Goal: Communication & Community: Answer question/provide support

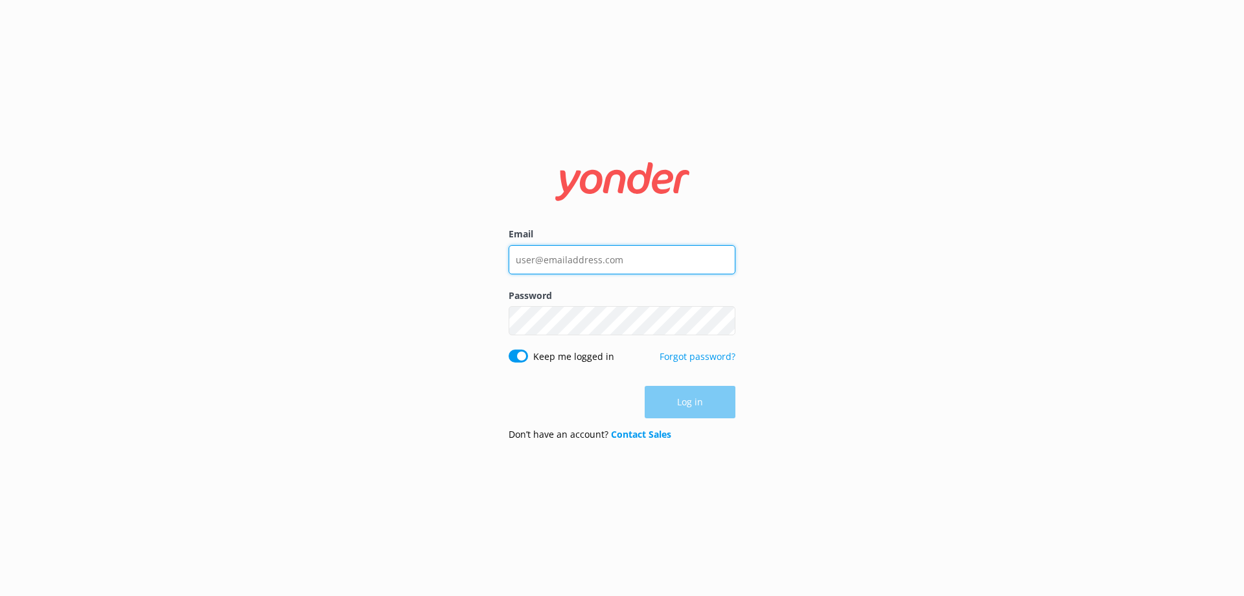
type input "[EMAIL_ADDRESS][DOMAIN_NAME]"
click at [714, 406] on div "Log in" at bounding box center [622, 402] width 227 height 32
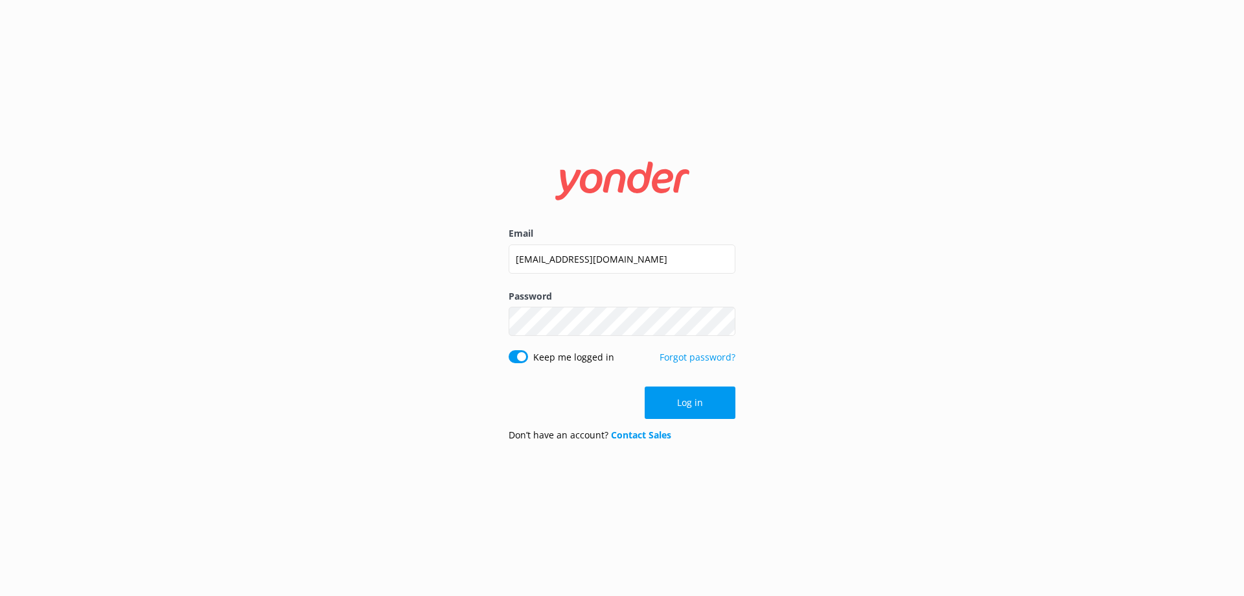
click at [691, 406] on button "Log in" at bounding box center [690, 402] width 91 height 32
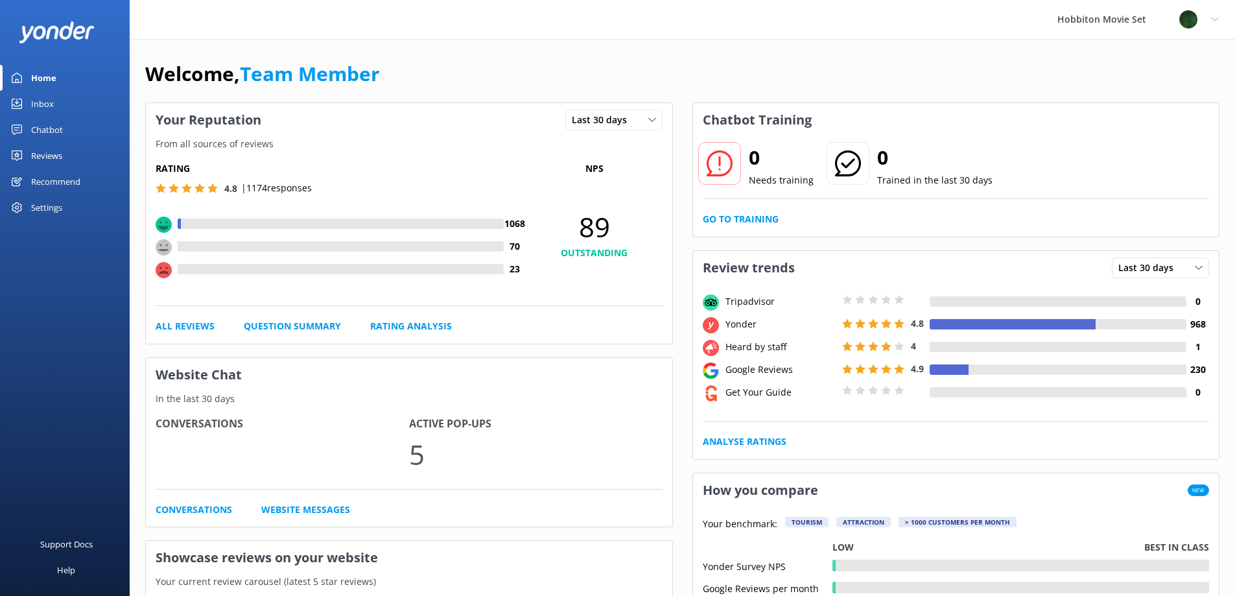
click at [41, 102] on div "Inbox" at bounding box center [42, 104] width 23 height 26
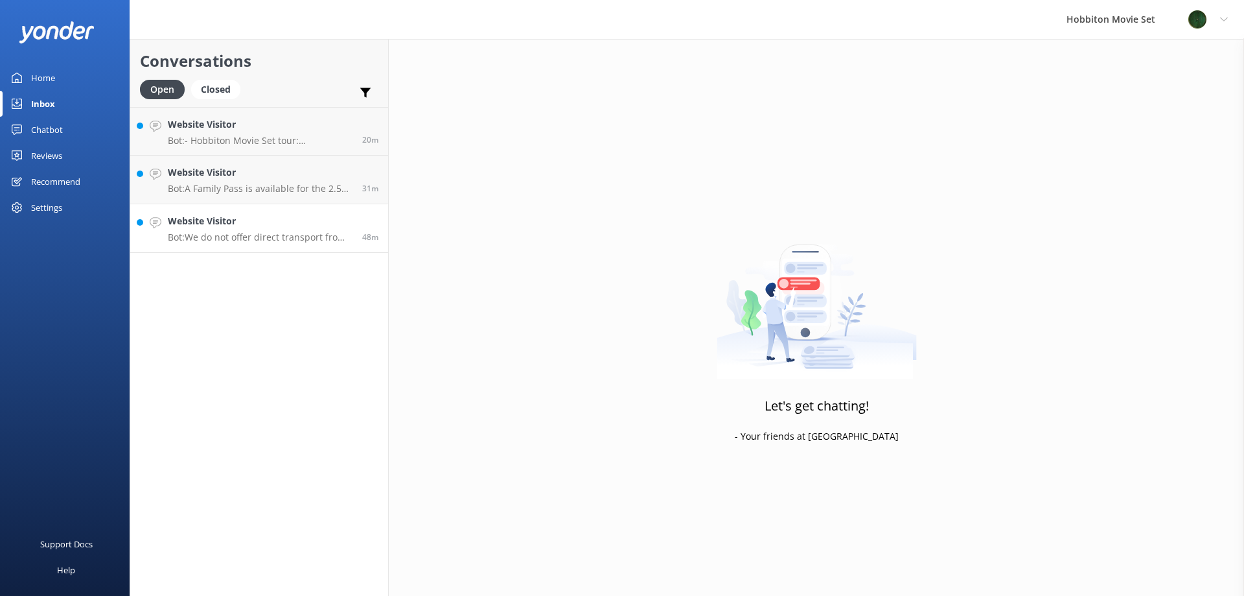
click at [215, 219] on h4 "Website Visitor" at bounding box center [260, 221] width 185 height 14
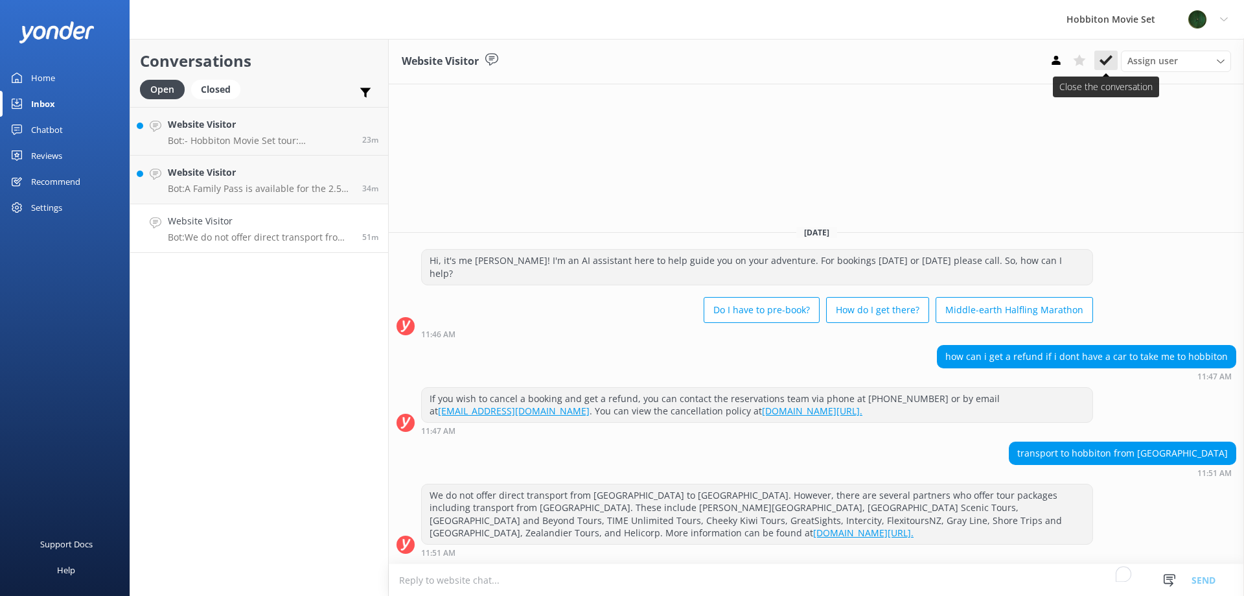
click at [1104, 59] on icon at bounding box center [1106, 60] width 13 height 13
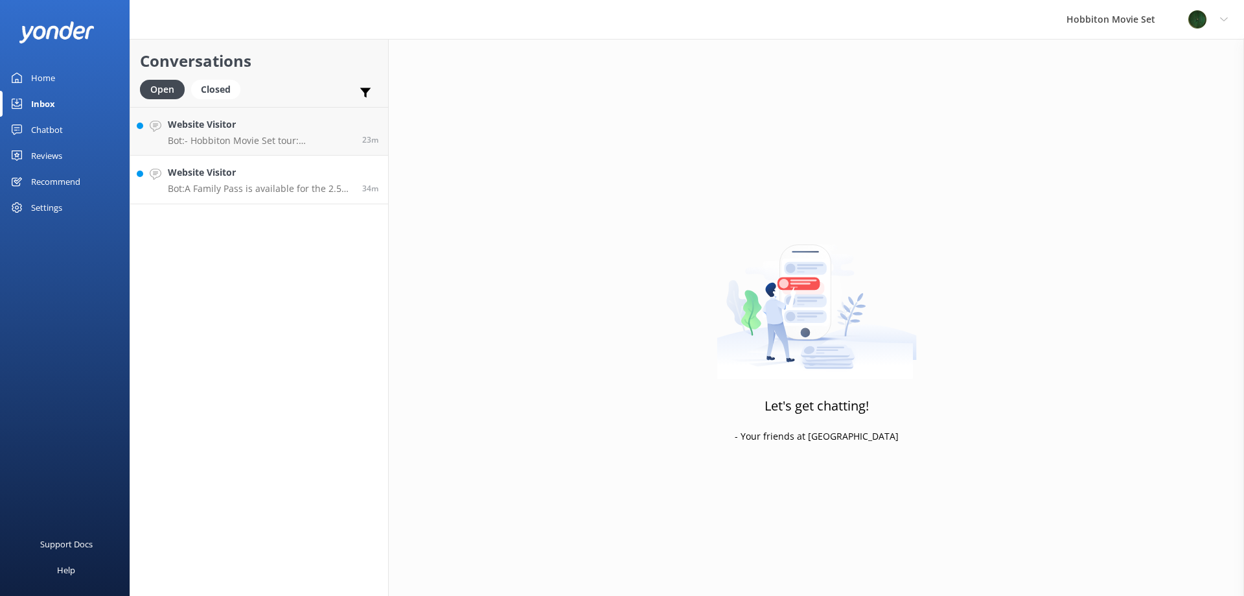
click at [215, 165] on link "Website Visitor Bot: A Family Pass is available for the 2.5 hour Hobbiton Movie…" at bounding box center [259, 180] width 258 height 49
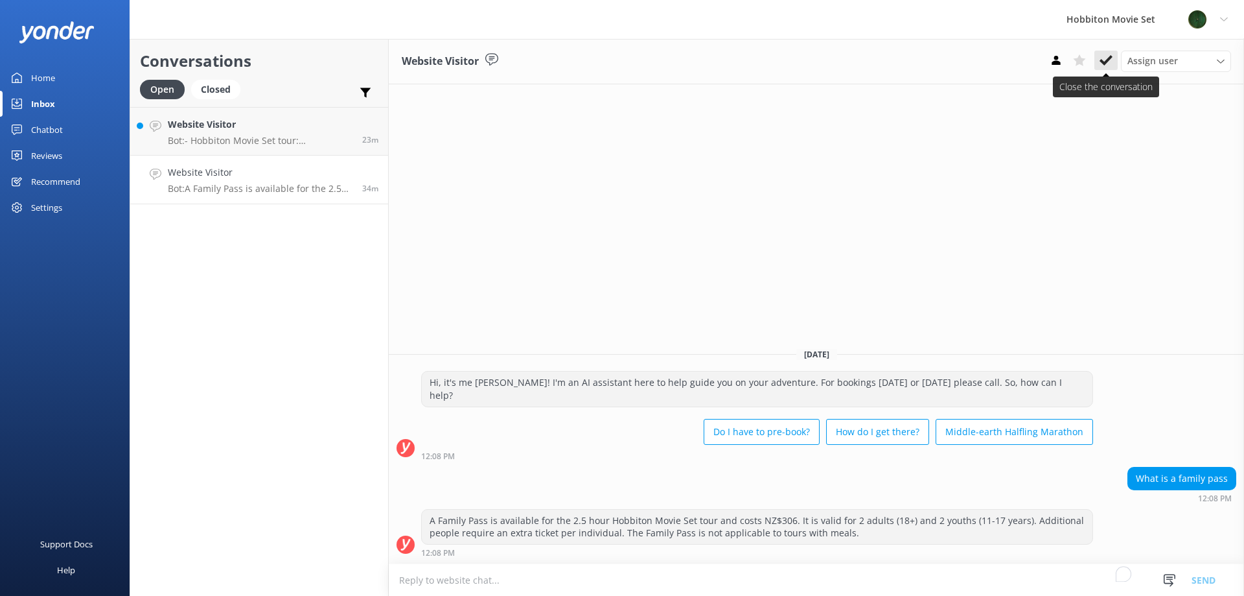
click at [1104, 59] on icon at bounding box center [1106, 60] width 13 height 13
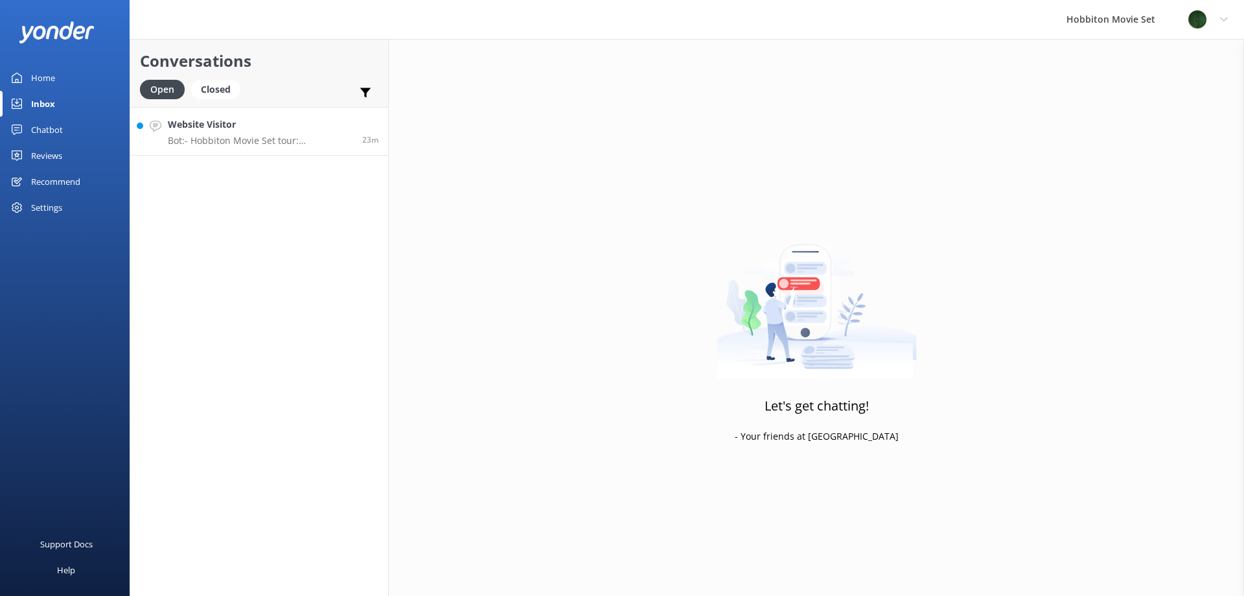
click at [213, 121] on h4 "Website Visitor" at bounding box center [260, 124] width 185 height 14
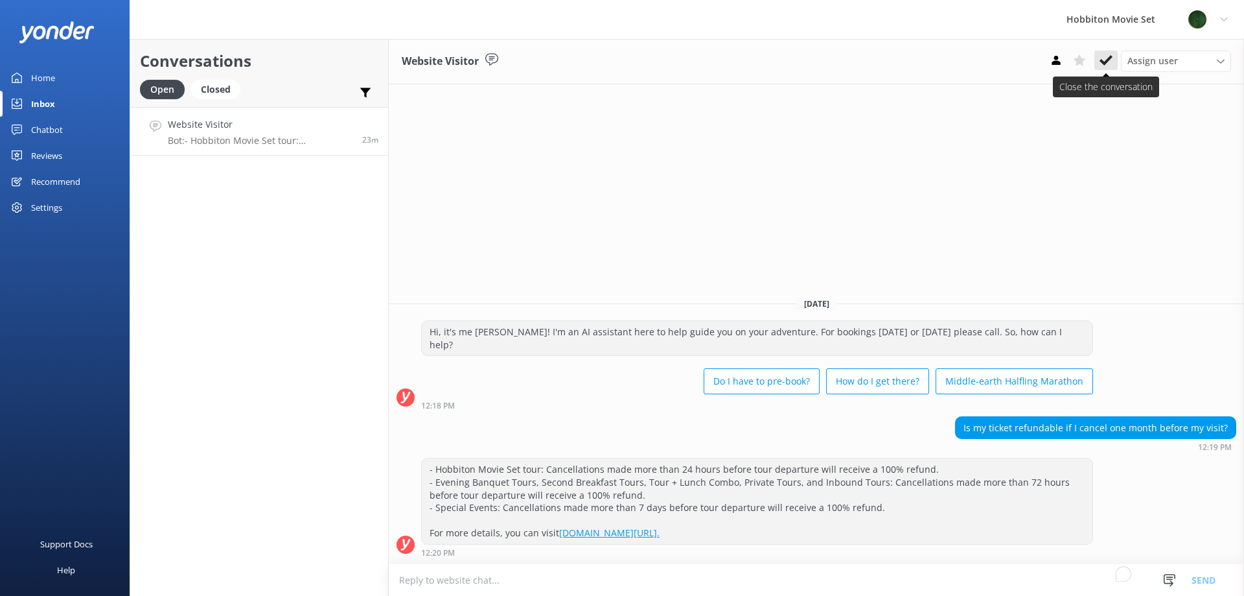
click at [1107, 56] on icon at bounding box center [1106, 60] width 13 height 13
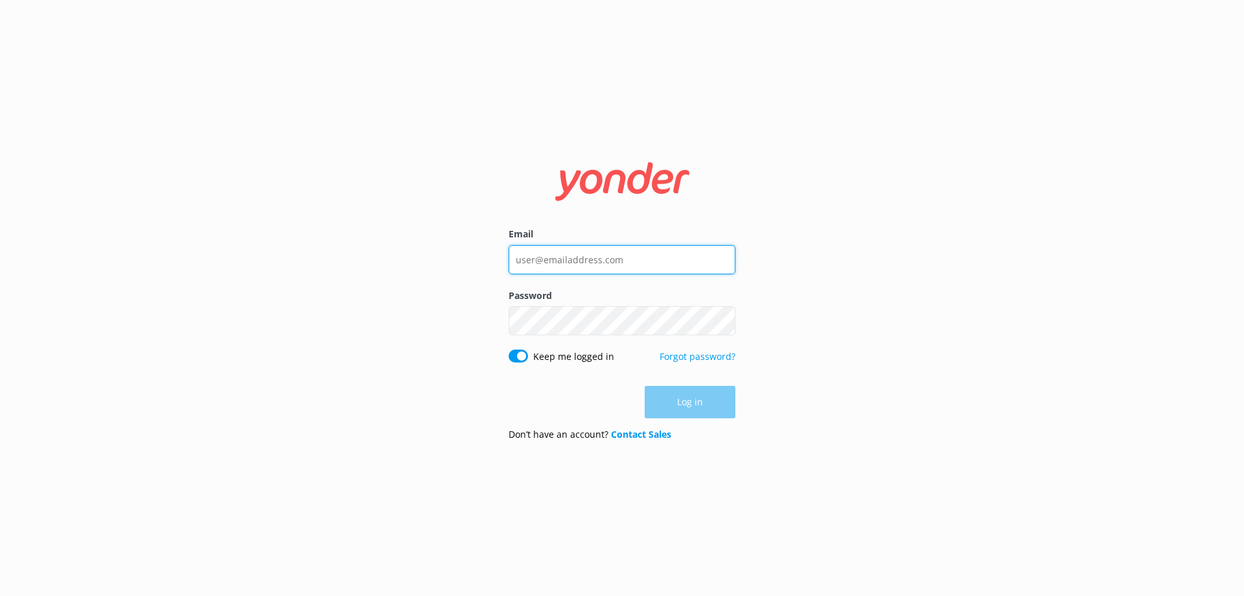
type input "[EMAIL_ADDRESS][DOMAIN_NAME]"
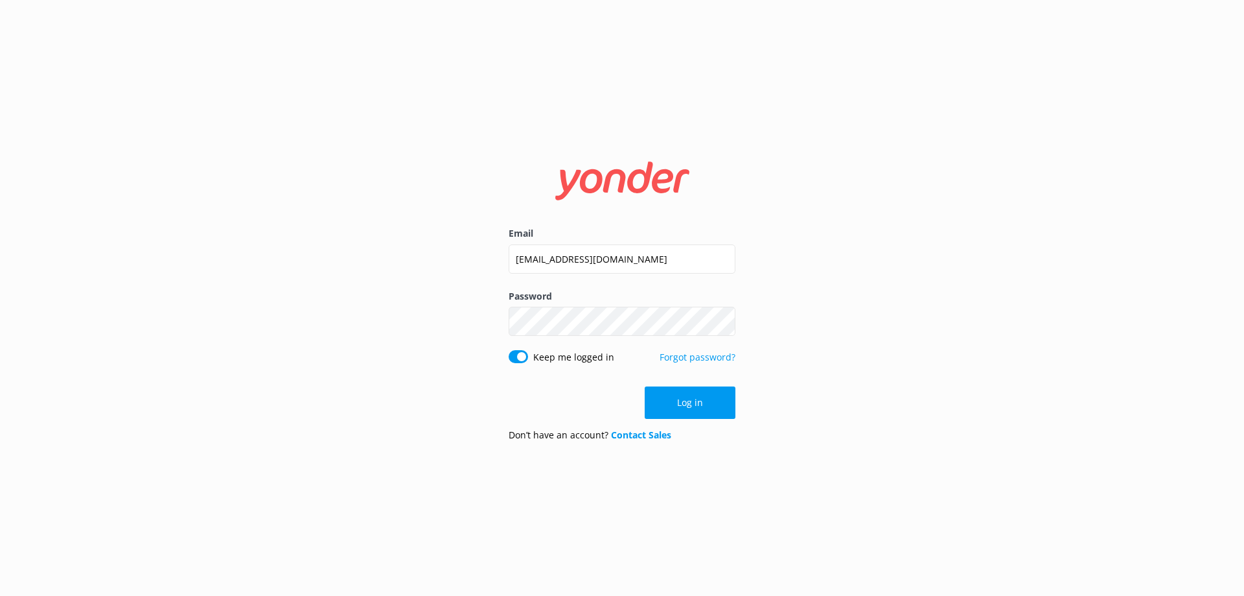
click at [692, 404] on div "Log in" at bounding box center [622, 402] width 227 height 32
click at [692, 404] on button "Log in" at bounding box center [690, 402] width 91 height 32
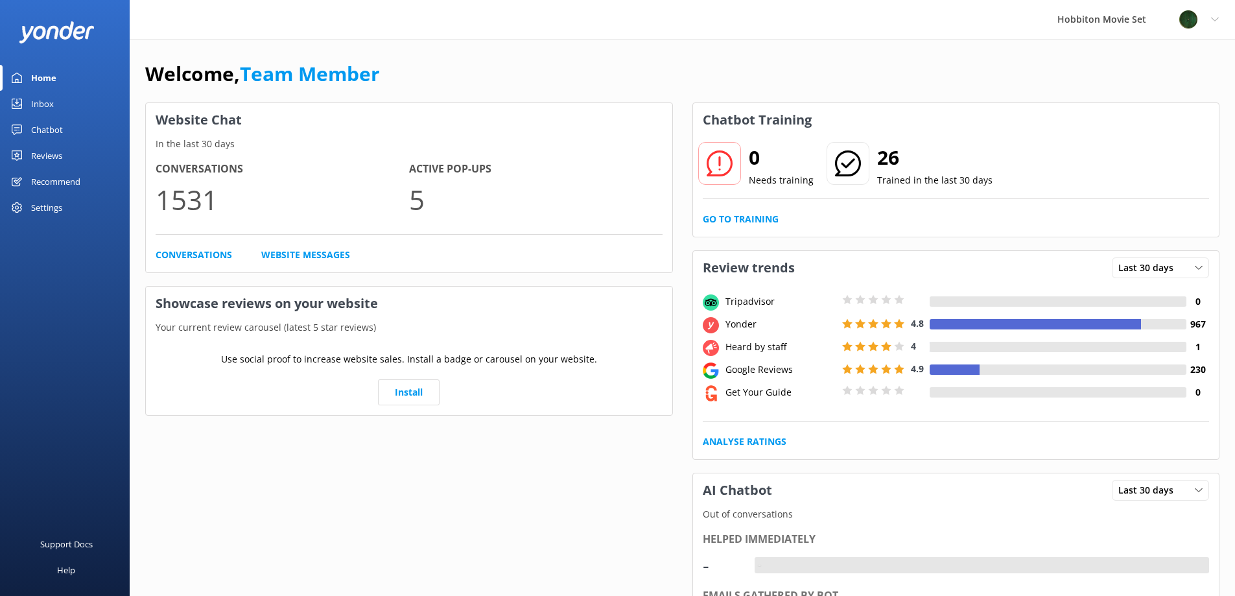
click at [39, 100] on div "Inbox" at bounding box center [42, 104] width 23 height 26
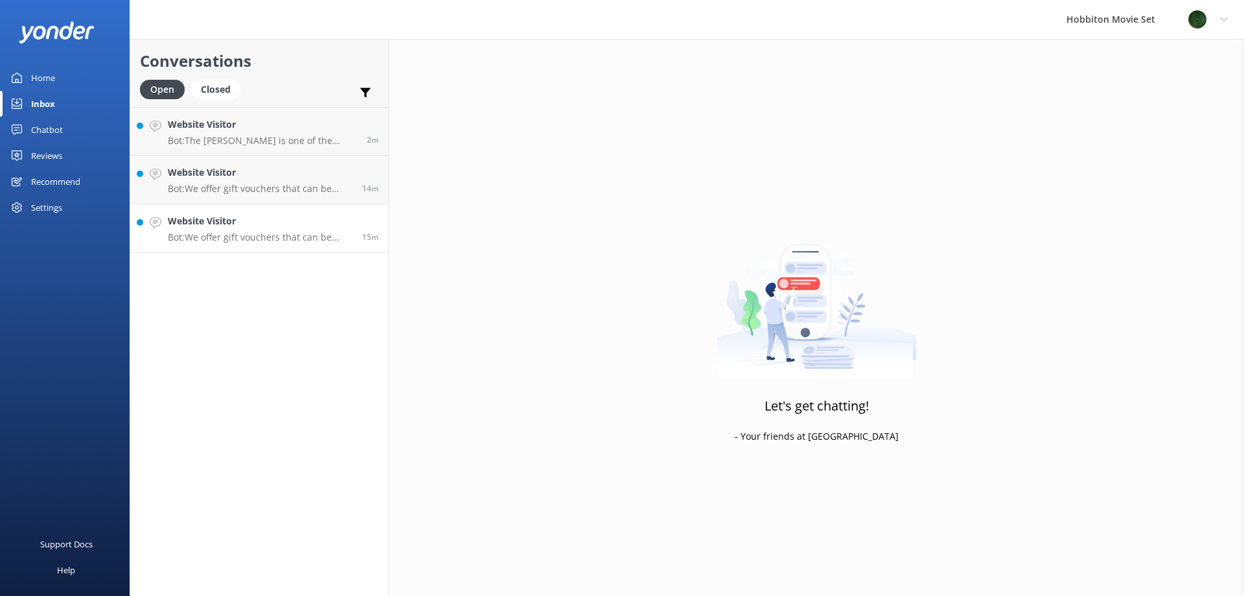
click at [205, 220] on h4 "Website Visitor" at bounding box center [260, 221] width 185 height 14
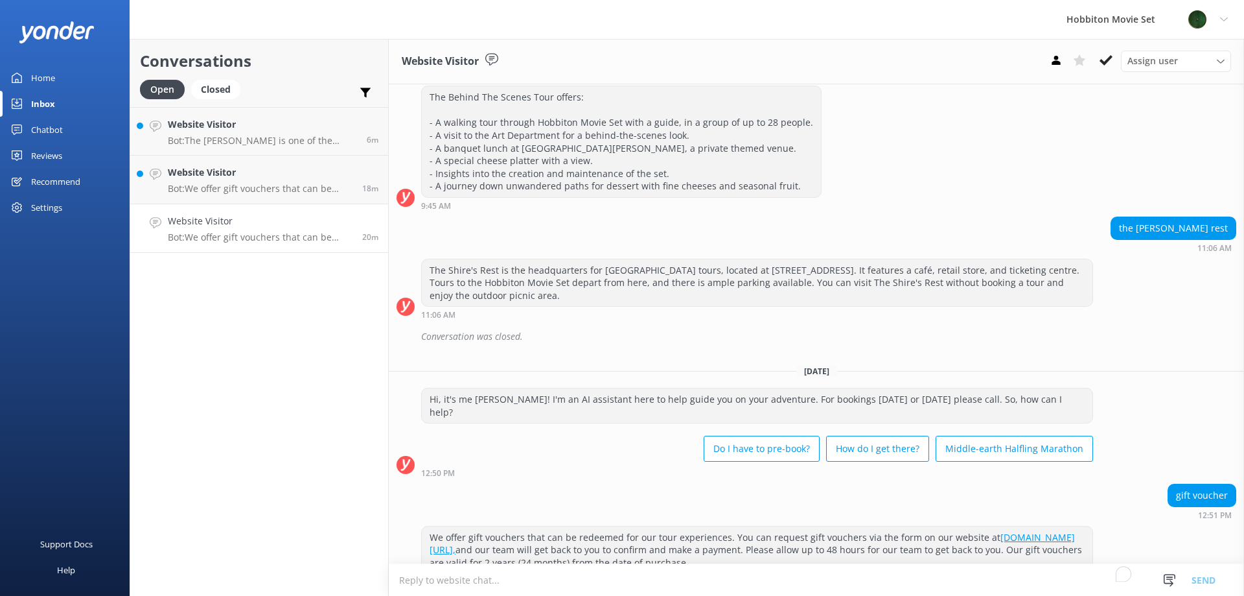
scroll to position [859, 0]
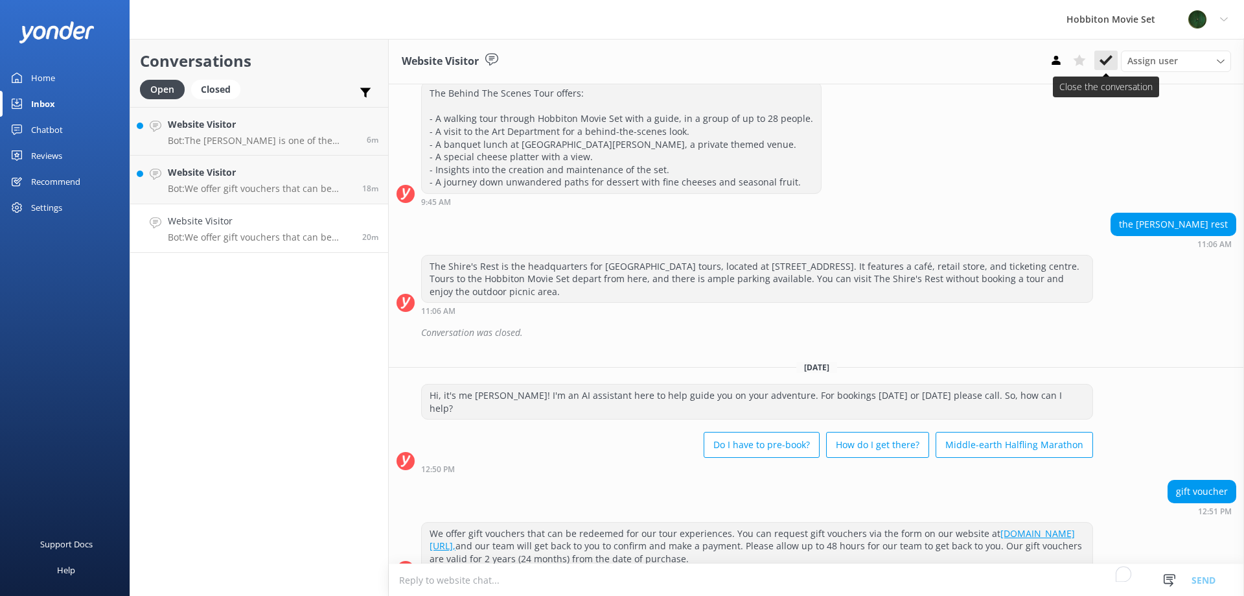
click at [1102, 58] on icon at bounding box center [1106, 60] width 13 height 13
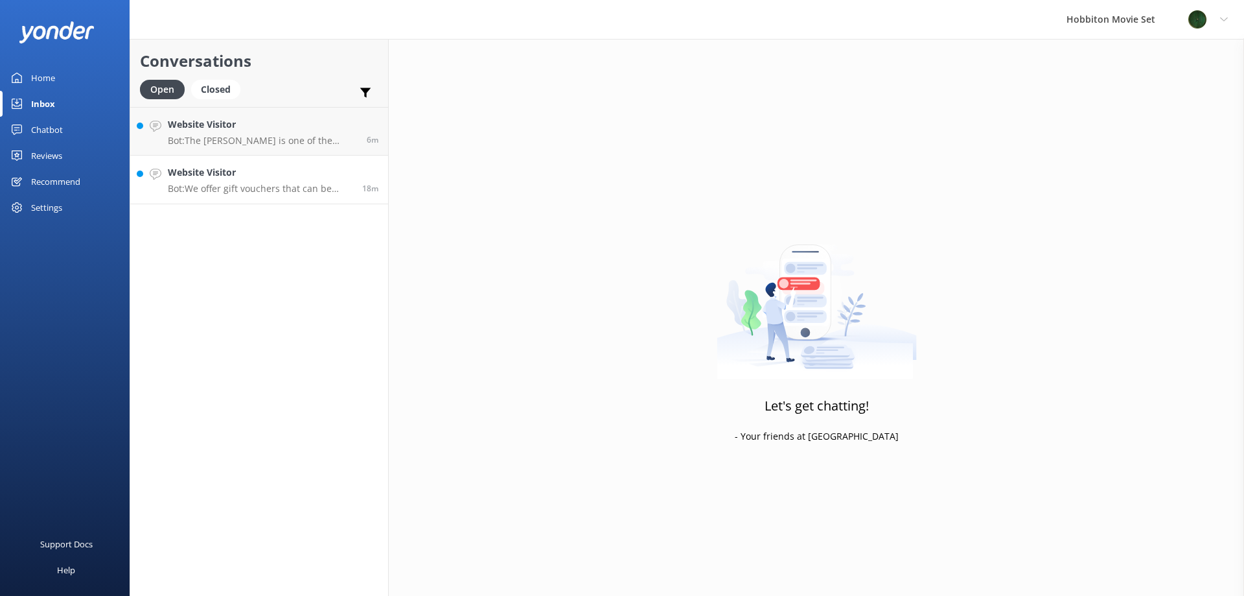
click at [221, 170] on h4 "Website Visitor" at bounding box center [260, 172] width 185 height 14
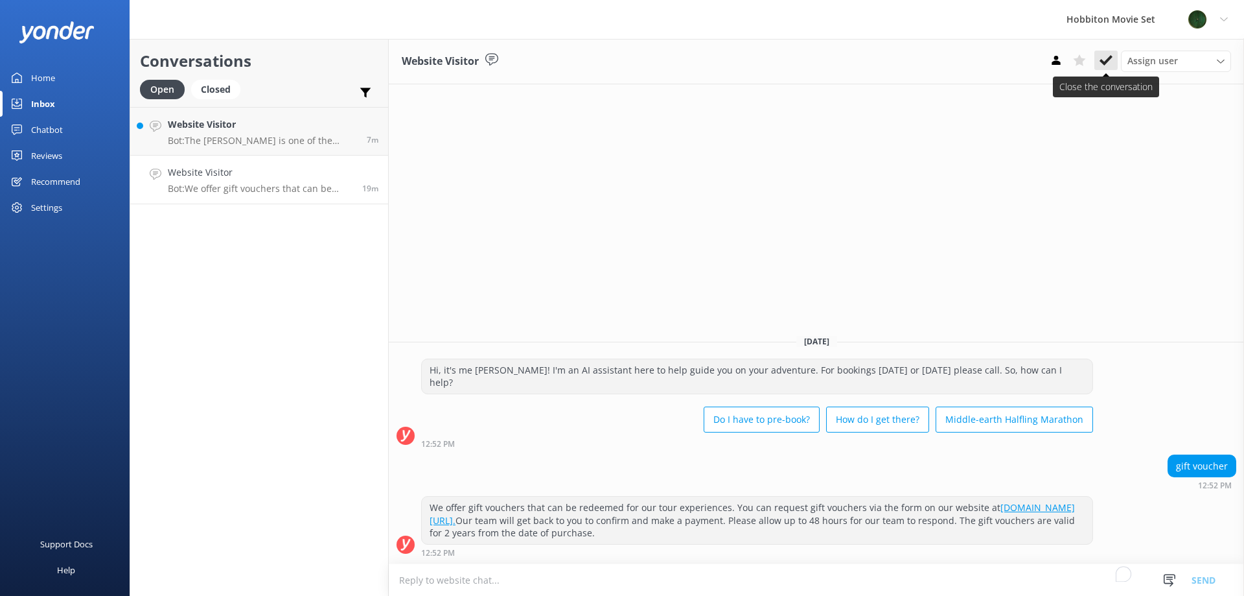
click at [1108, 57] on icon at bounding box center [1106, 60] width 13 height 13
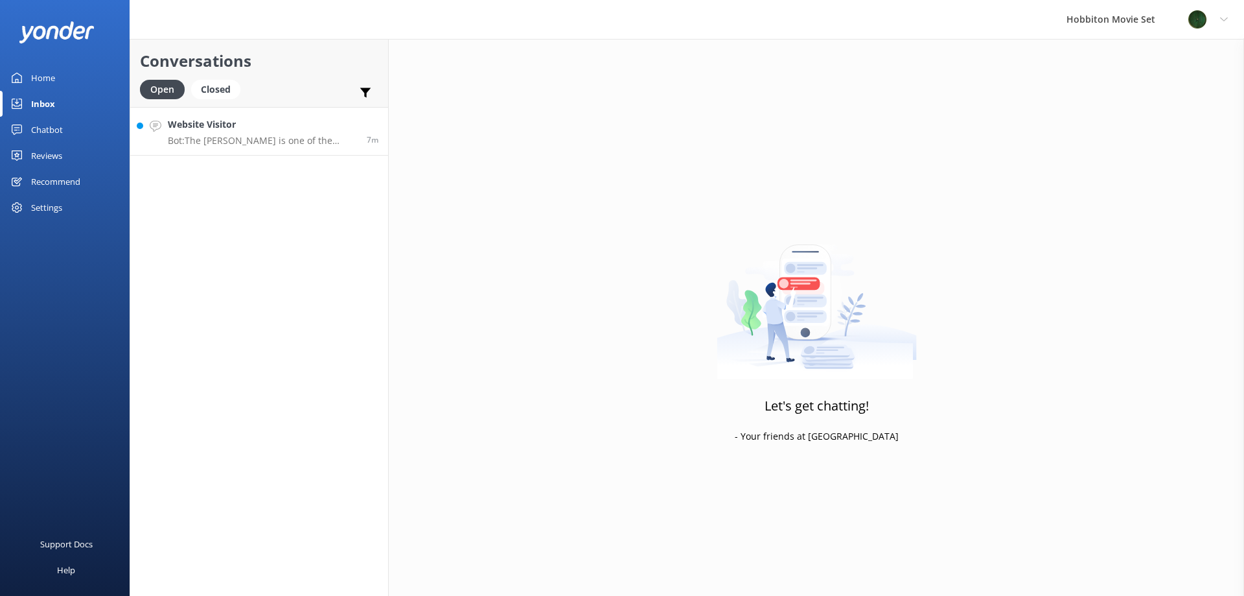
click at [209, 143] on p "Bot: [GEOGRAPHIC_DATA][PERSON_NAME] is one of the venues at [GEOGRAPHIC_DATA] t…" at bounding box center [262, 141] width 189 height 12
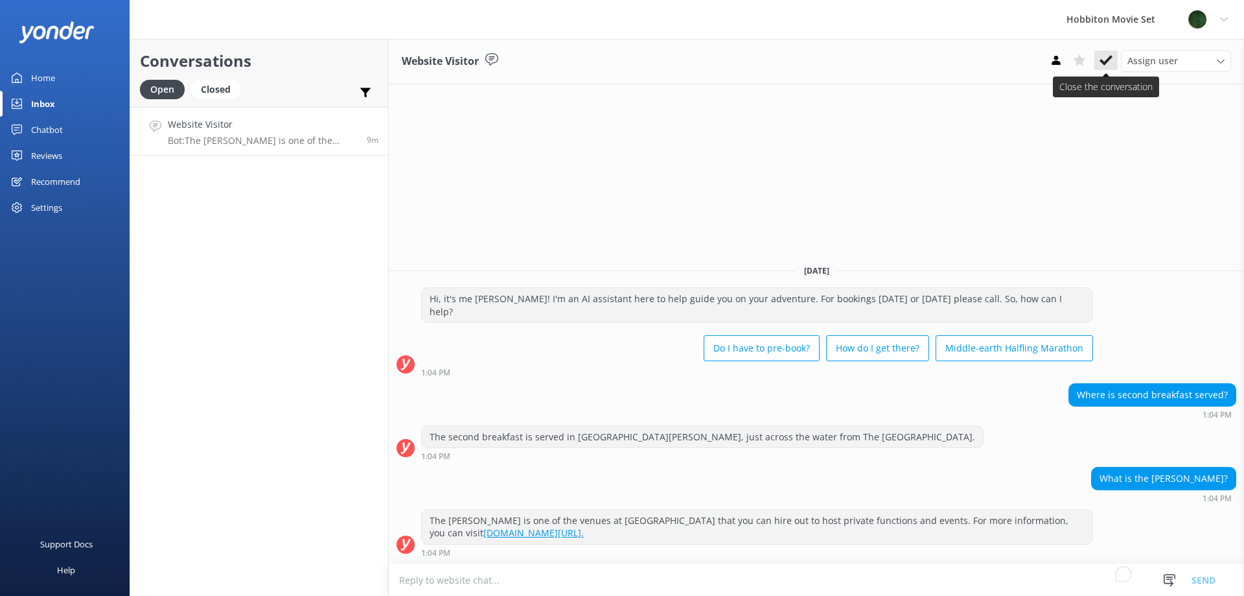
click at [1106, 56] on icon at bounding box center [1106, 60] width 13 height 13
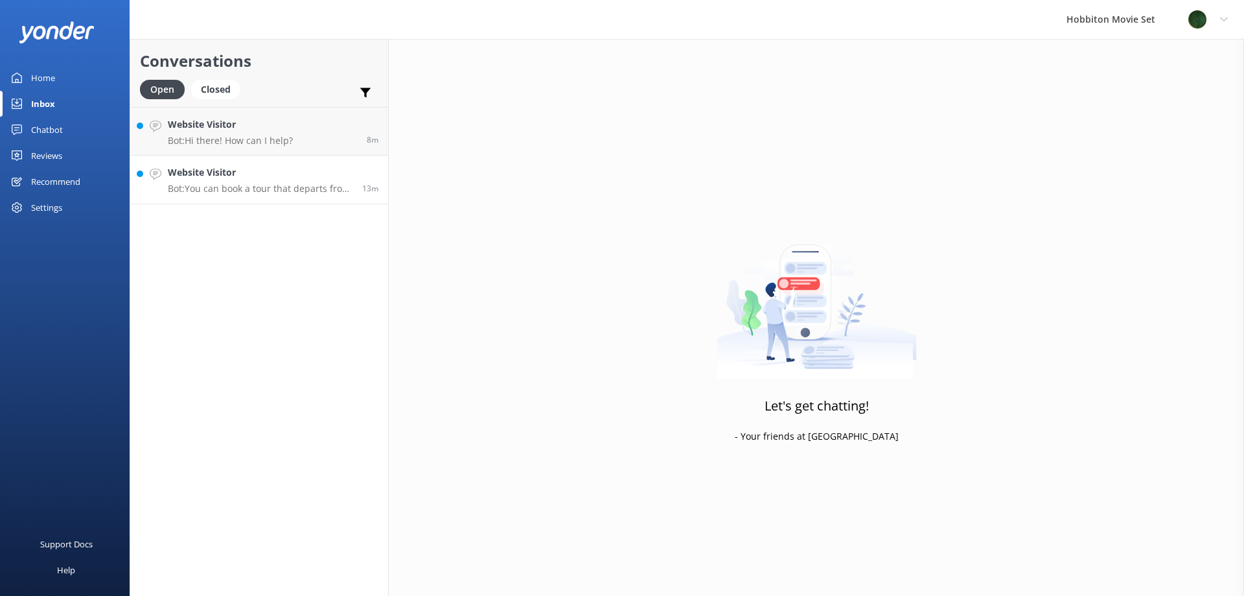
click at [251, 176] on h4 "Website Visitor" at bounding box center [260, 172] width 185 height 14
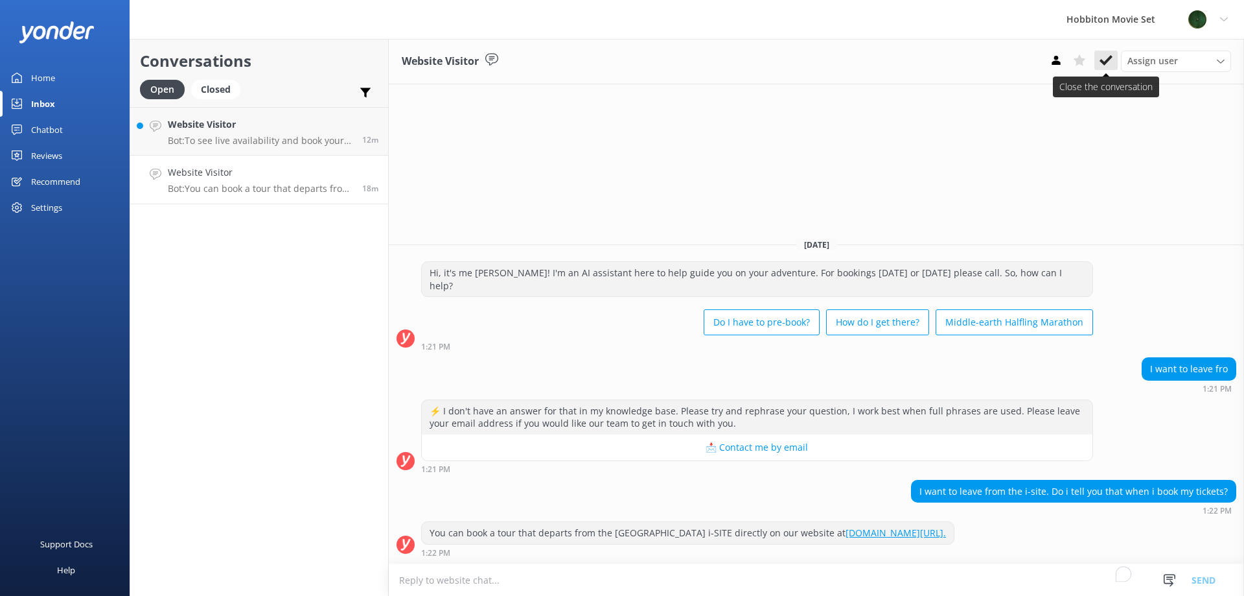
click at [1108, 59] on use at bounding box center [1106, 60] width 13 height 10
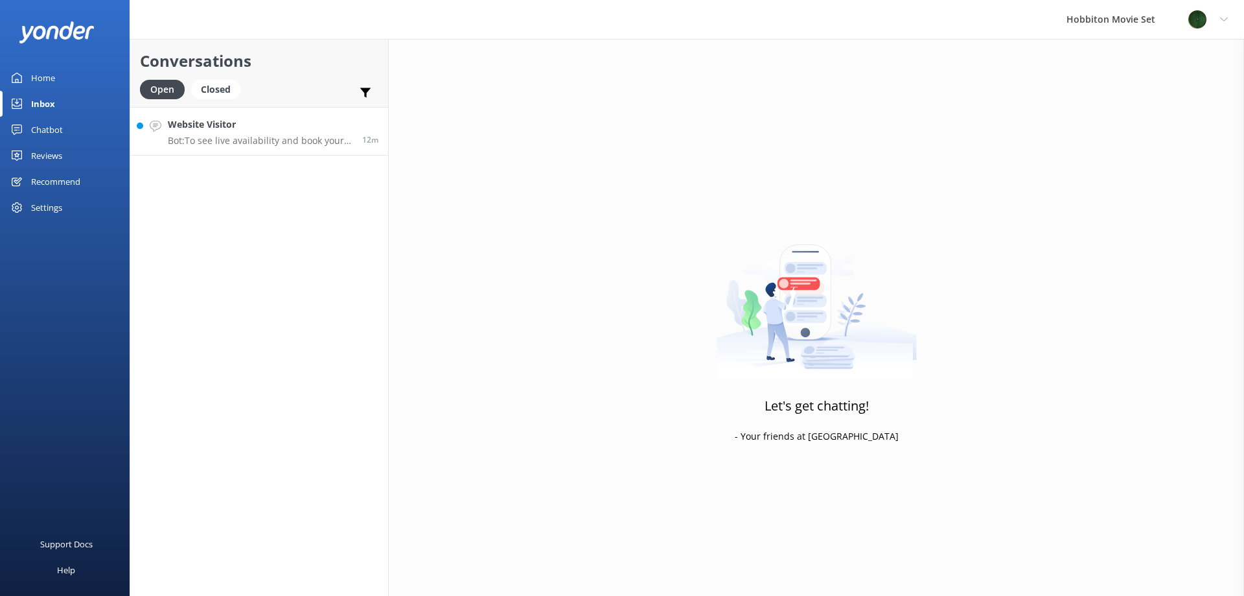
click at [220, 122] on h4 "Website Visitor" at bounding box center [260, 124] width 185 height 14
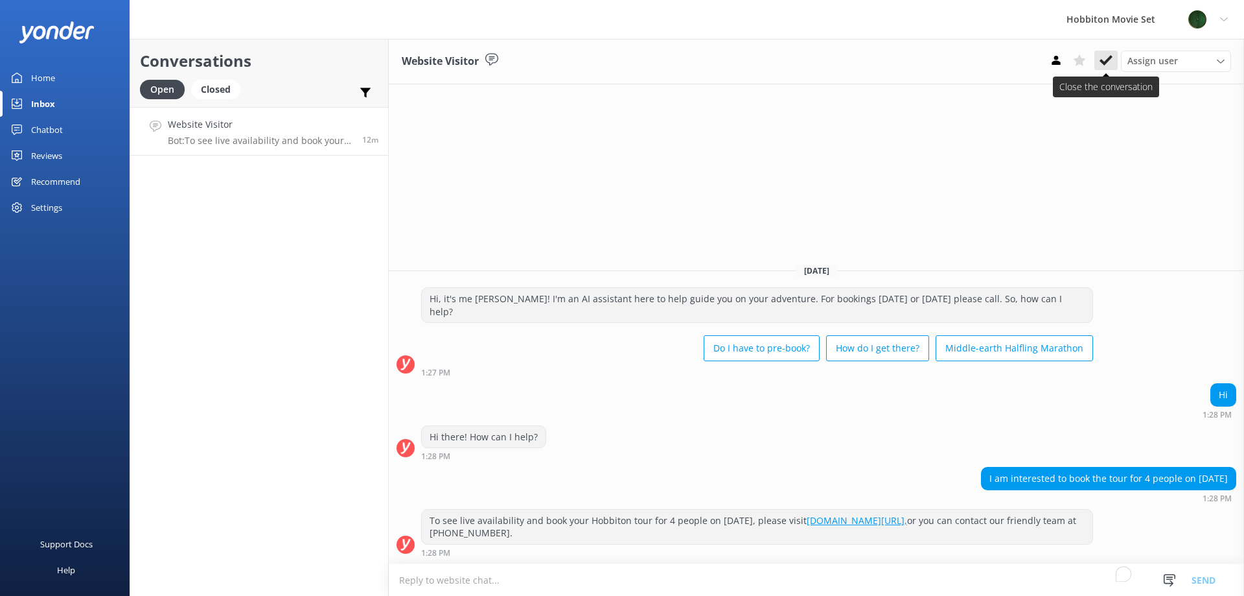
click at [1104, 61] on icon at bounding box center [1106, 60] width 13 height 13
